Goal: Information Seeking & Learning: Learn about a topic

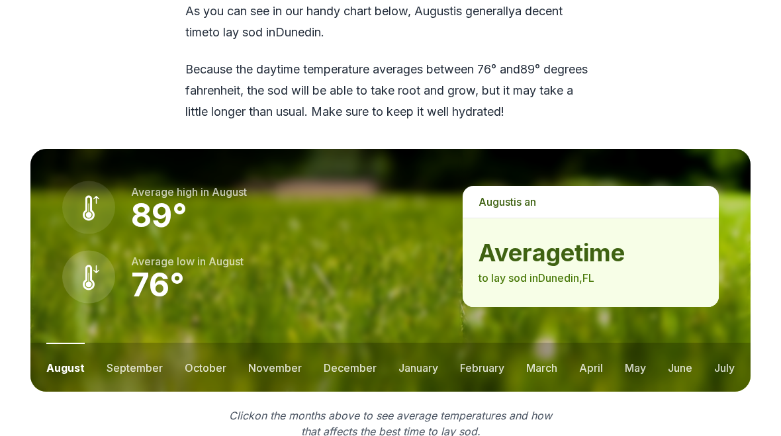
scroll to position [1683, 0]
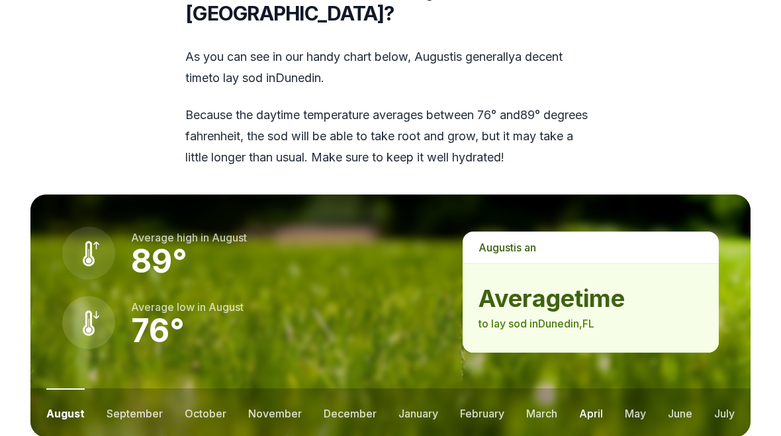
click at [598, 389] on button "april" at bounding box center [591, 413] width 24 height 49
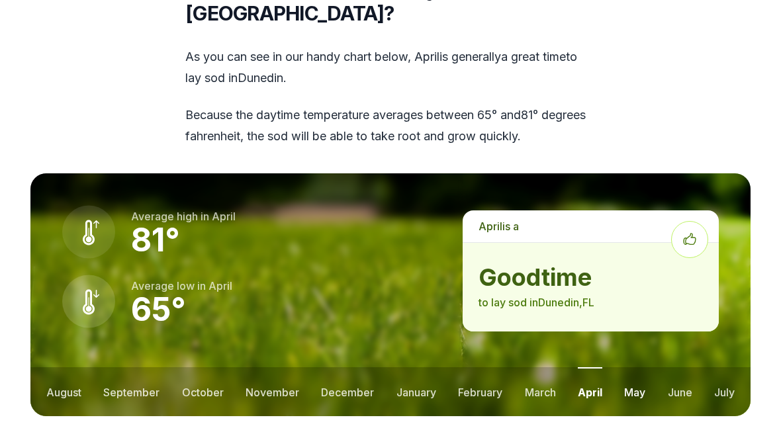
click at [636, 367] on button "may" at bounding box center [634, 391] width 21 height 49
click at [688, 367] on button "june" at bounding box center [680, 391] width 24 height 49
click at [722, 367] on button "july" at bounding box center [724, 391] width 21 height 49
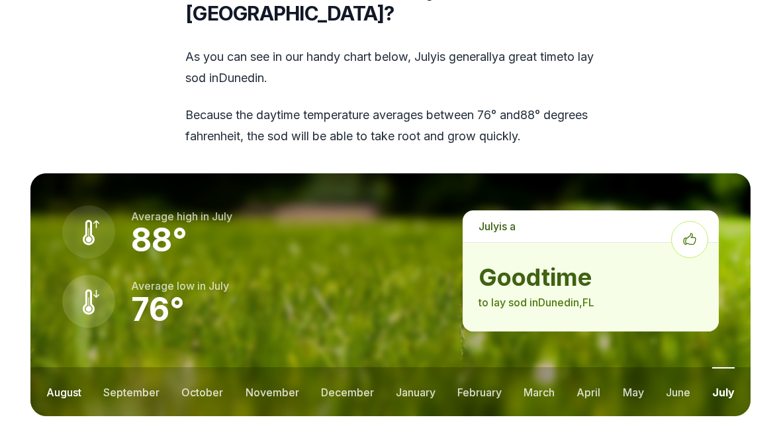
click at [68, 367] on button "august" at bounding box center [63, 391] width 35 height 49
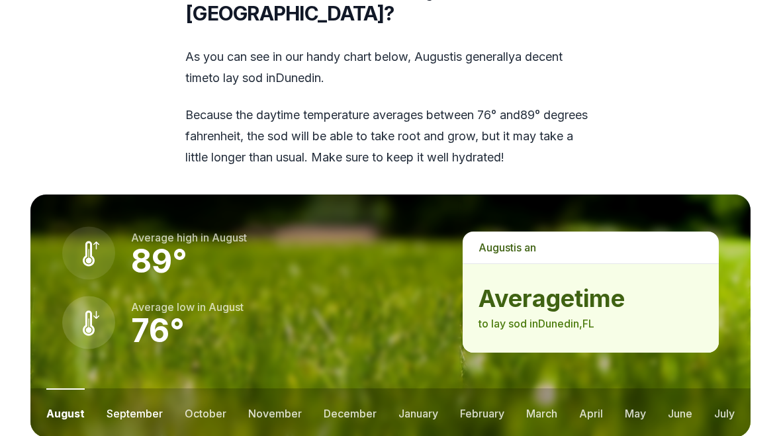
click at [126, 389] on button "september" at bounding box center [135, 413] width 56 height 49
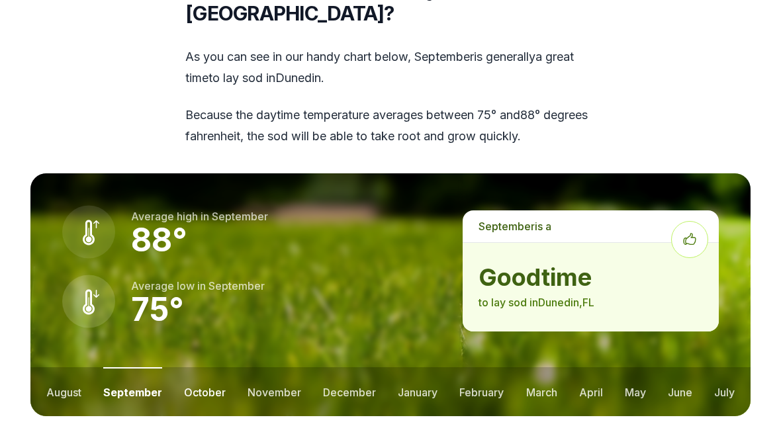
click at [207, 367] on button "october" at bounding box center [205, 391] width 42 height 49
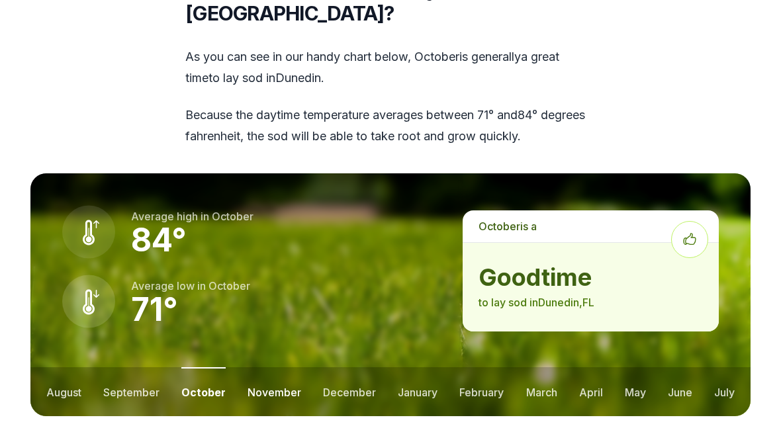
click at [279, 367] on button "november" at bounding box center [275, 391] width 54 height 49
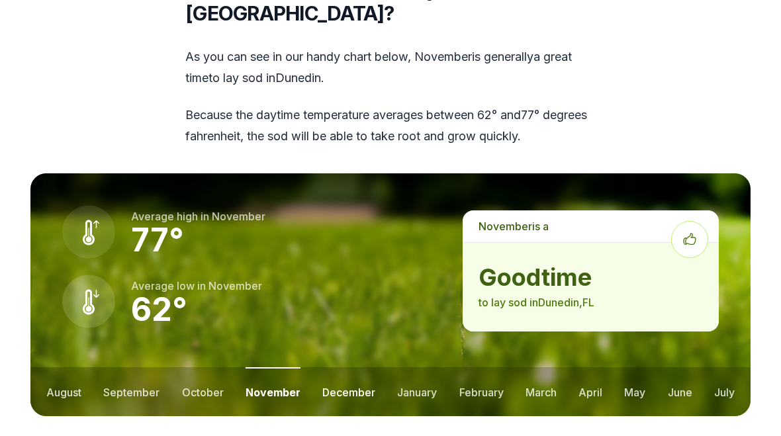
click at [344, 367] on button "december" at bounding box center [348, 391] width 53 height 49
click at [432, 367] on button "january" at bounding box center [418, 391] width 40 height 49
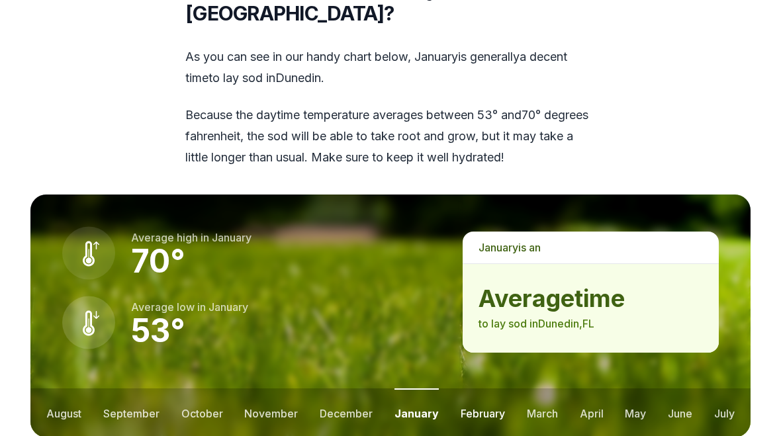
click at [490, 389] on button "february" at bounding box center [483, 413] width 44 height 49
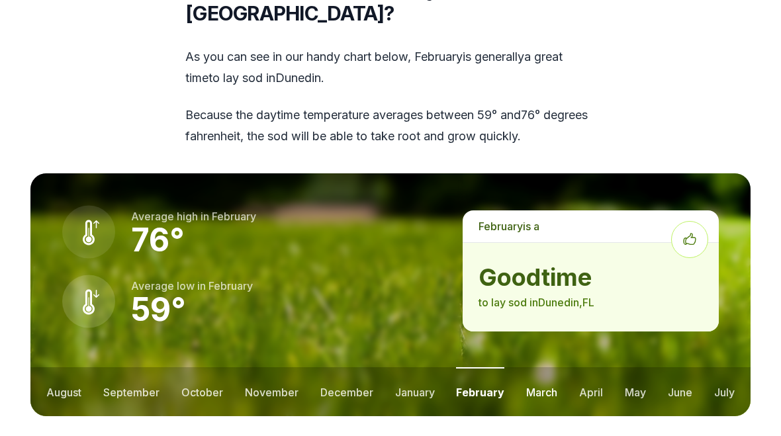
click at [545, 367] on button "march" at bounding box center [541, 391] width 31 height 49
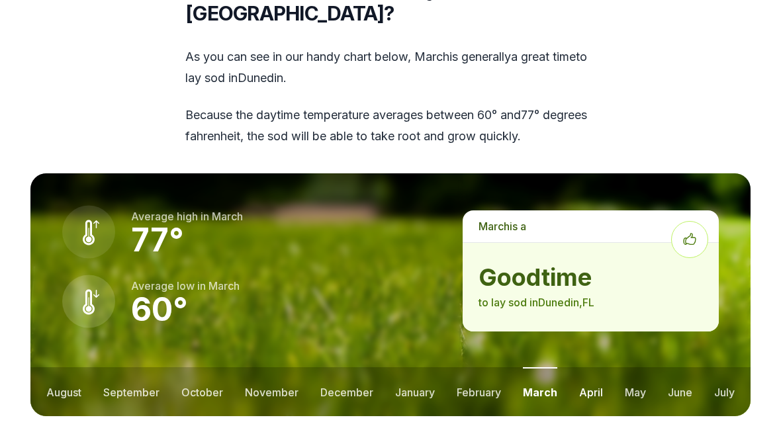
click at [601, 367] on button "april" at bounding box center [591, 391] width 24 height 49
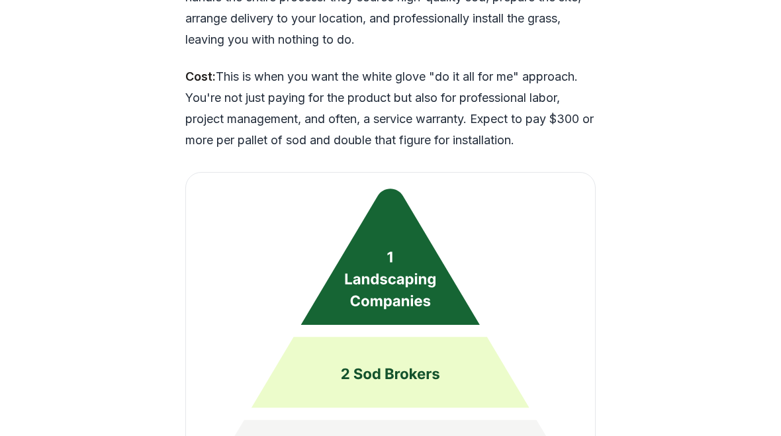
scroll to position [3060, 0]
